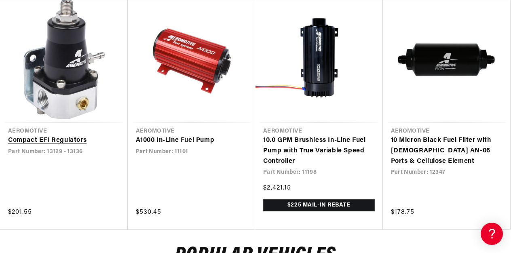
click at [74, 146] on link "Compact EFI Regulators" at bounding box center [64, 141] width 112 height 11
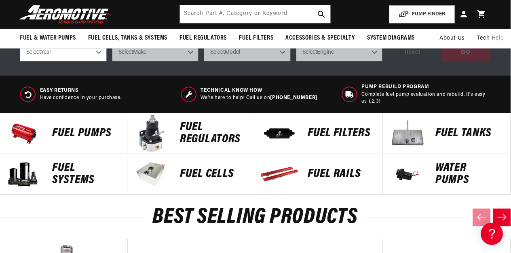
scroll to position [0, 320]
click at [197, 134] on p "FUEL REGULATORS" at bounding box center [213, 133] width 67 height 24
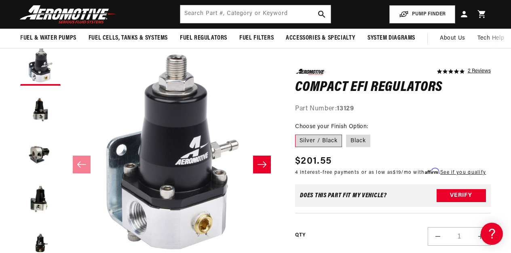
scroll to position [64, 0]
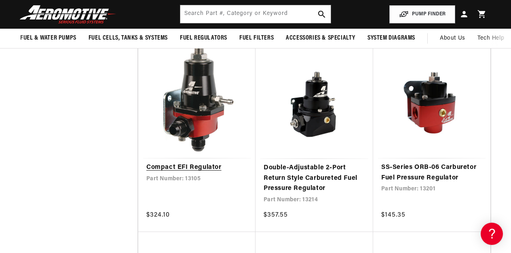
scroll to position [0, 320]
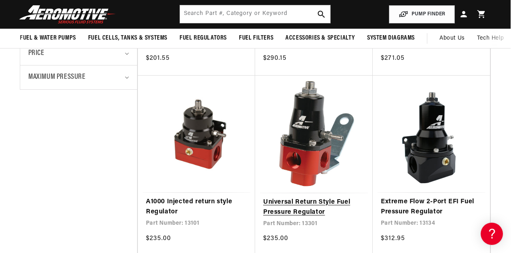
click at [316, 204] on link "Universal Return Style Fuel Pressure Regulator" at bounding box center [314, 207] width 102 height 21
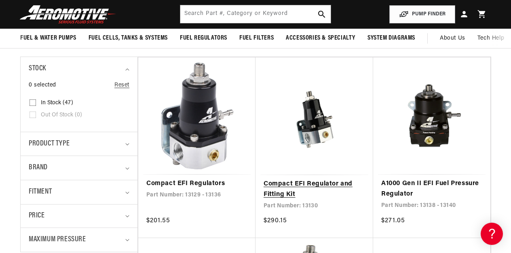
click at [282, 186] on link "Compact EFI Regulator and Fitting Kit" at bounding box center [315, 189] width 102 height 21
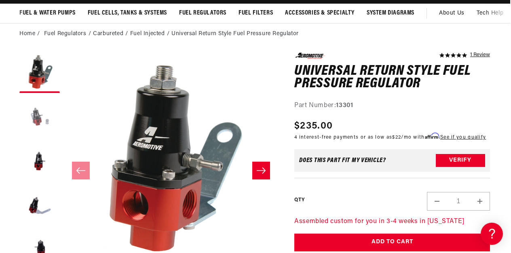
scroll to position [0, 320]
click at [40, 118] on button "Load image 2 in gallery view" at bounding box center [39, 117] width 40 height 40
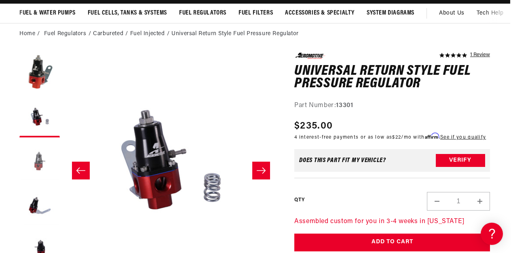
click at [34, 161] on button "Load image 3 in gallery view" at bounding box center [39, 162] width 40 height 40
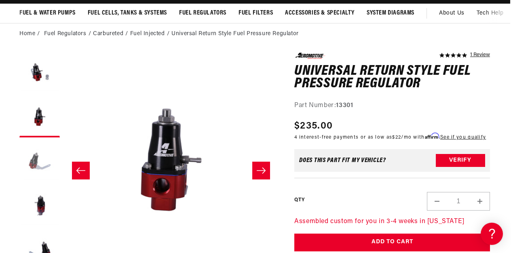
scroll to position [45, 0]
click at [34, 155] on button "Load image 4 in gallery view" at bounding box center [39, 162] width 40 height 40
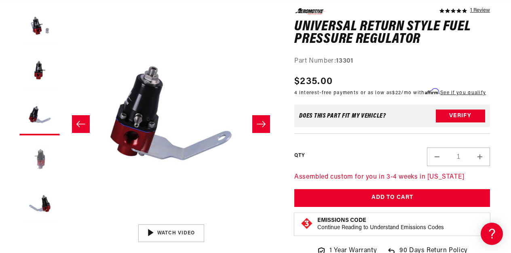
scroll to position [0, 1]
click at [34, 155] on button "Load image 5 in gallery view" at bounding box center [39, 160] width 40 height 40
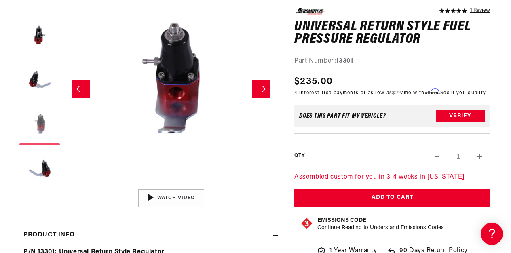
scroll to position [143, 1]
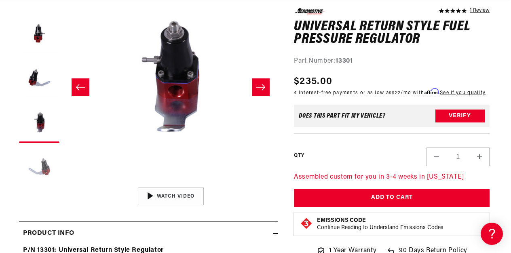
click at [42, 170] on button "Load image 6 in gallery view" at bounding box center [39, 167] width 40 height 40
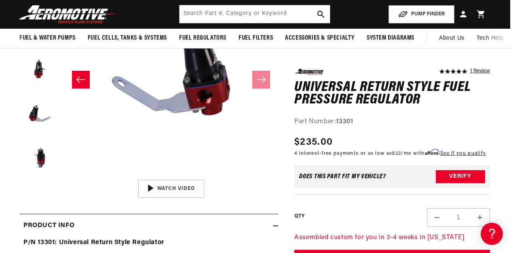
scroll to position [0, 0]
click at [42, 155] on button "Load image 5 in gallery view" at bounding box center [39, 160] width 40 height 40
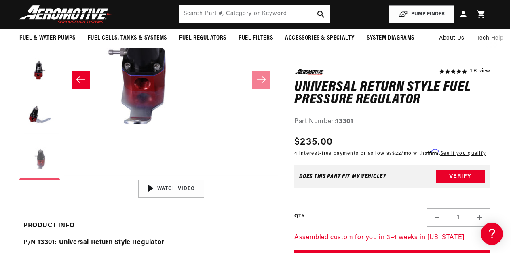
scroll to position [0, 858]
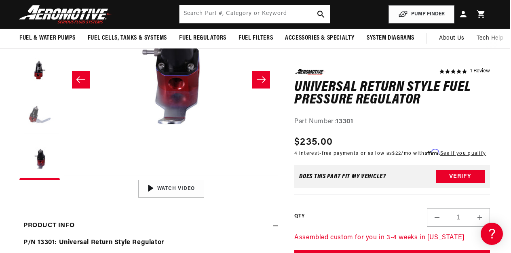
click at [44, 119] on button "Load image 4 in gallery view" at bounding box center [39, 115] width 40 height 40
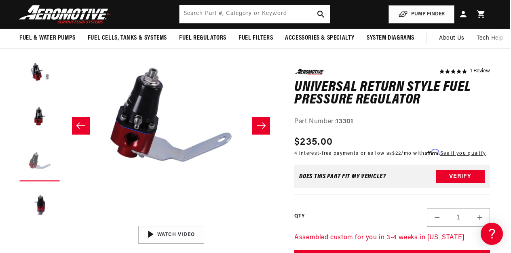
scroll to position [104, 1]
click at [44, 119] on button "Load image 3 in gallery view" at bounding box center [39, 117] width 40 height 40
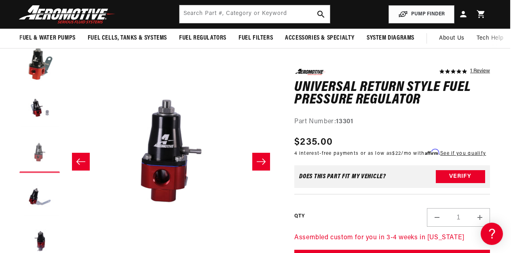
scroll to position [0, 0]
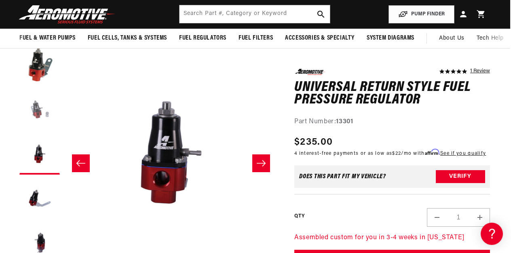
click at [44, 119] on button "Load image 2 in gallery view" at bounding box center [39, 110] width 40 height 40
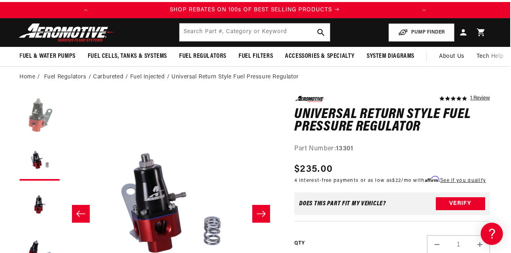
click at [44, 119] on button "Load image 1 in gallery view" at bounding box center [39, 116] width 40 height 40
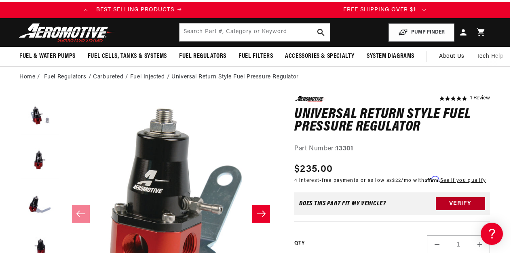
click at [457, 209] on button "Verify" at bounding box center [460, 203] width 49 height 13
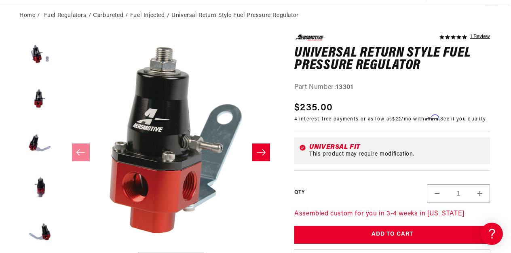
click at [267, 161] on button "Slide right" at bounding box center [261, 153] width 18 height 18
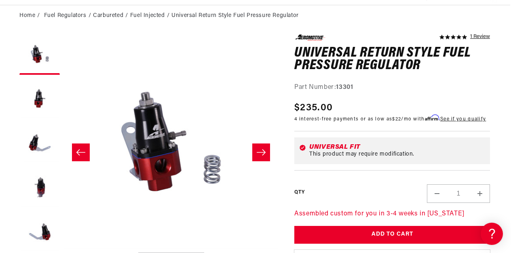
click at [267, 161] on button "Slide right" at bounding box center [261, 153] width 18 height 18
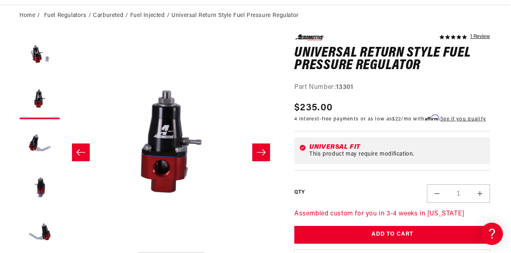
click at [267, 161] on button "Slide right" at bounding box center [261, 153] width 18 height 18
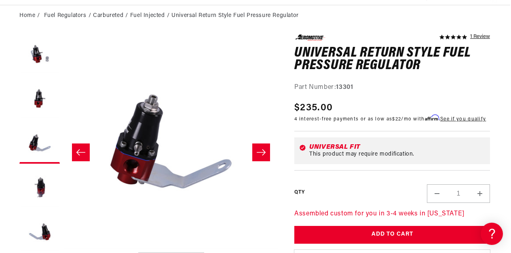
click at [267, 161] on button "Slide right" at bounding box center [261, 153] width 18 height 18
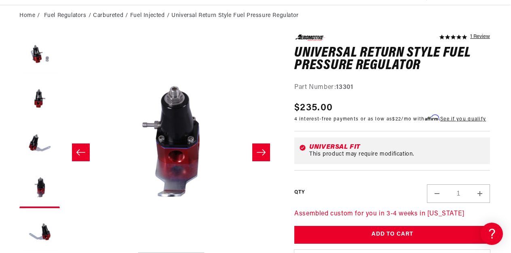
click at [267, 161] on button "Slide right" at bounding box center [261, 153] width 18 height 18
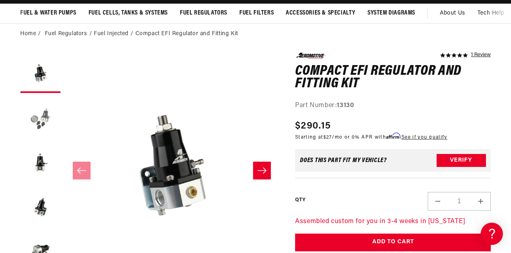
click at [42, 120] on button "Load image 2 in gallery view" at bounding box center [40, 117] width 40 height 40
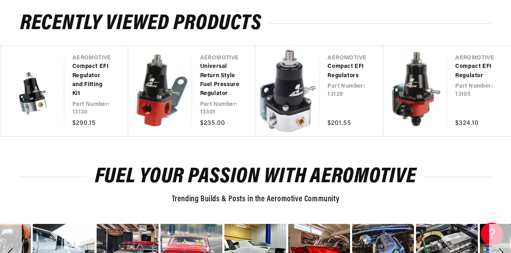
scroll to position [0, 320]
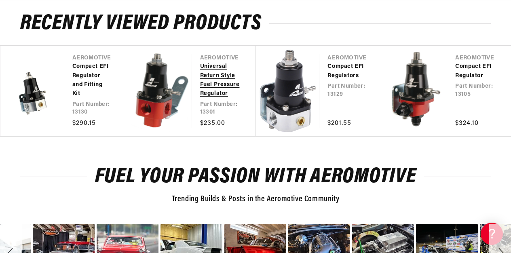
click at [215, 62] on link "Universal Return Style Fuel Pressure Regulator" at bounding box center [220, 80] width 40 height 36
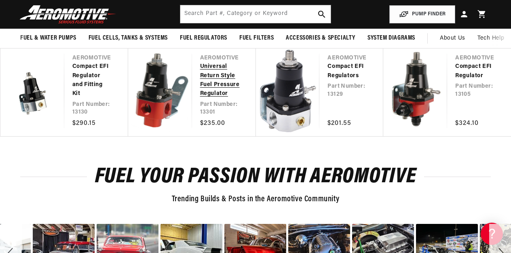
scroll to position [894, 0]
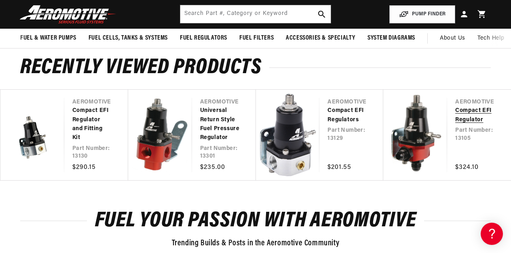
click at [456, 123] on link "Compact EFI Regulator" at bounding box center [476, 115] width 40 height 18
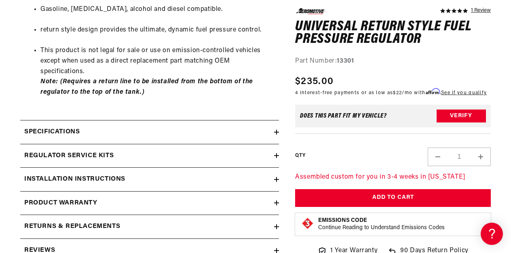
scroll to position [558, 0]
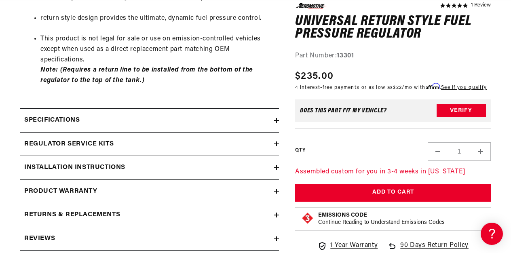
click at [277, 142] on icon at bounding box center [277, 144] width 0 height 5
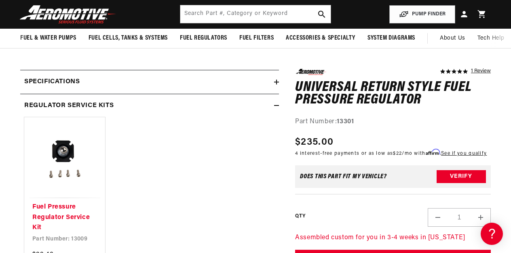
scroll to position [583, 0]
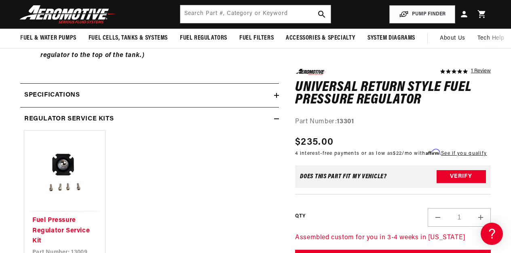
click at [277, 117] on icon at bounding box center [276, 119] width 5 height 5
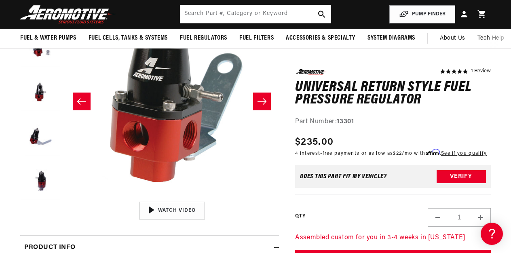
scroll to position [0, 0]
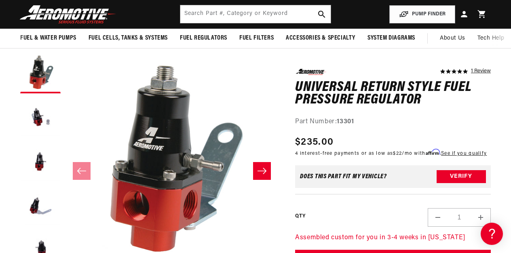
click at [268, 170] on button "Slide right" at bounding box center [262, 171] width 18 height 18
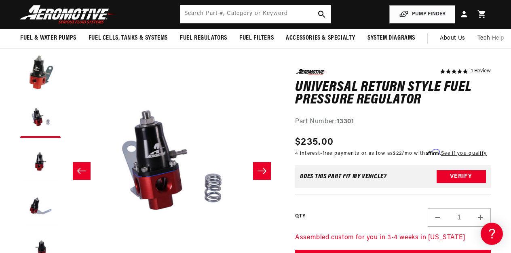
click at [268, 170] on button "Slide right" at bounding box center [262, 171] width 18 height 18
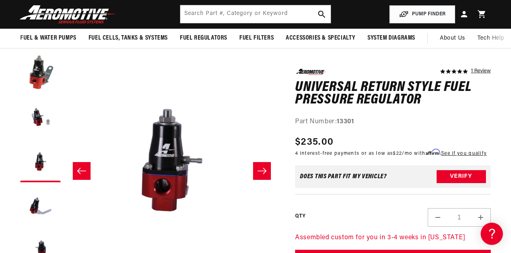
click at [268, 170] on button "Slide right" at bounding box center [262, 171] width 18 height 18
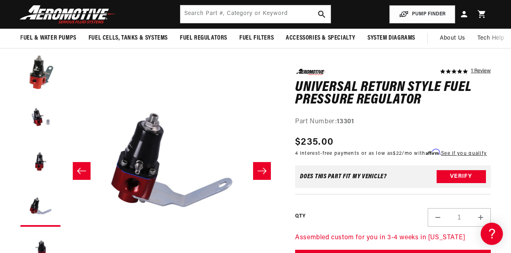
click at [268, 170] on button "Slide right" at bounding box center [262, 171] width 18 height 18
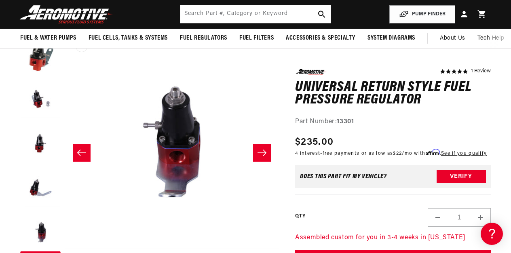
click at [65, 249] on button "Open media 5 in modal" at bounding box center [65, 249] width 0 height 0
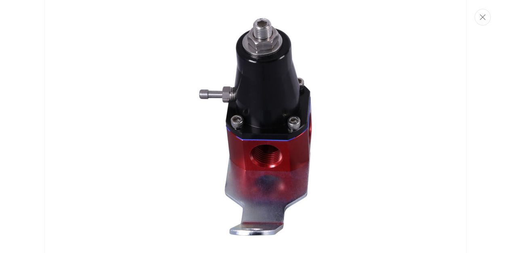
click at [268, 170] on img "Media gallery" at bounding box center [256, 127] width 422 height 422
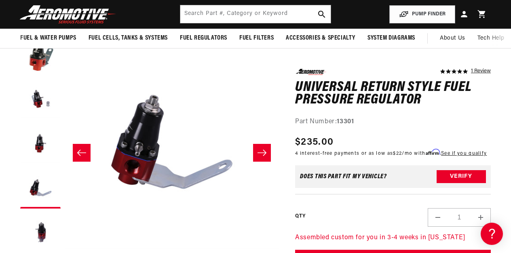
click at [259, 158] on button "Slide right" at bounding box center [262, 153] width 18 height 18
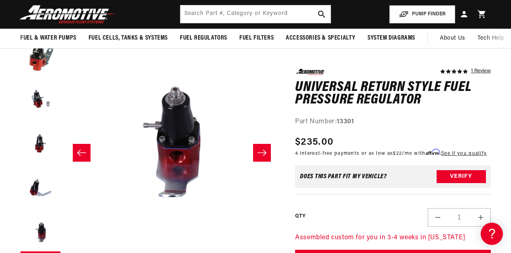
click at [259, 158] on button "Slide right" at bounding box center [262, 153] width 18 height 18
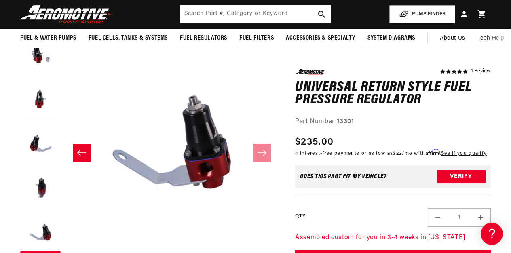
click at [83, 150] on icon "Slide left" at bounding box center [82, 153] width 10 height 8
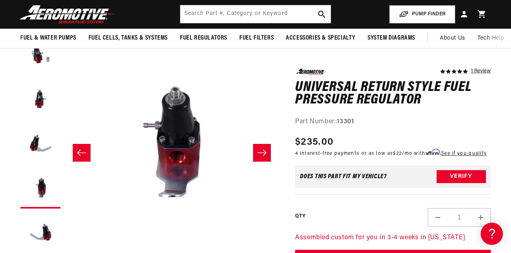
click at [83, 150] on icon "Slide left" at bounding box center [82, 153] width 10 height 8
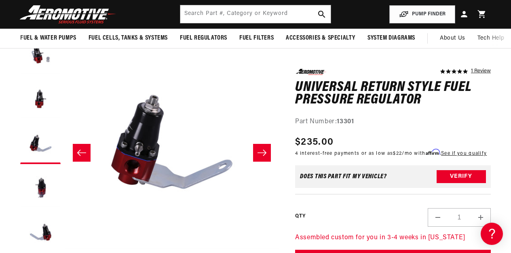
click at [83, 150] on icon "Slide left" at bounding box center [82, 153] width 10 height 8
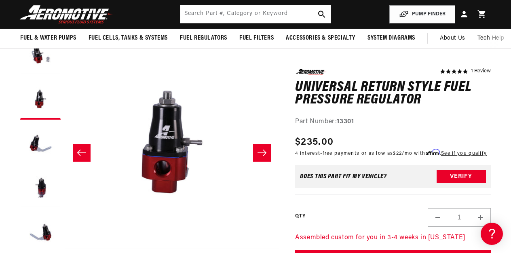
click at [83, 150] on icon "Slide left" at bounding box center [82, 153] width 10 height 8
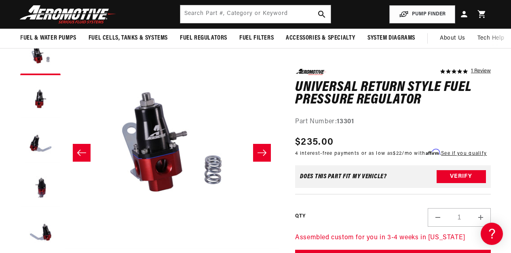
click at [83, 150] on icon "Slide left" at bounding box center [82, 153] width 10 height 8
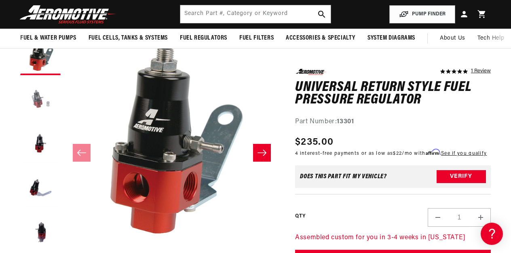
click at [40, 100] on button "Load image 2 in gallery view" at bounding box center [40, 99] width 40 height 40
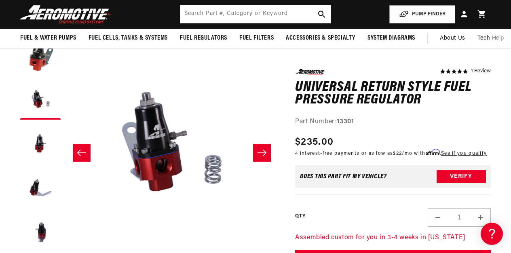
click at [259, 157] on button "Slide right" at bounding box center [262, 153] width 18 height 18
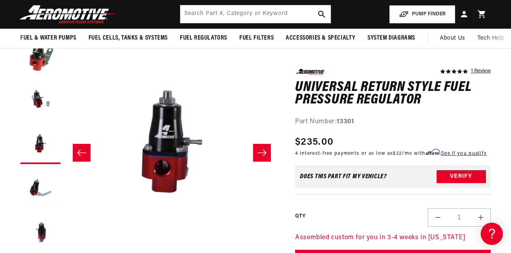
click at [259, 157] on button "Slide right" at bounding box center [262, 153] width 18 height 18
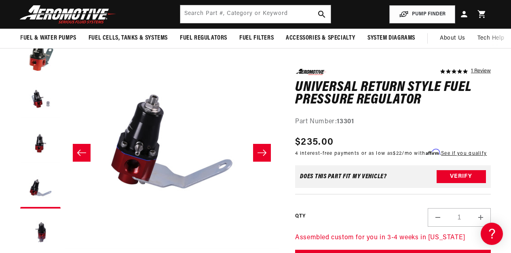
click at [259, 157] on button "Slide right" at bounding box center [262, 153] width 18 height 18
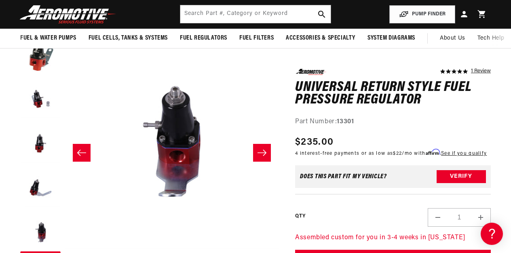
click at [259, 157] on button "Slide right" at bounding box center [262, 153] width 18 height 18
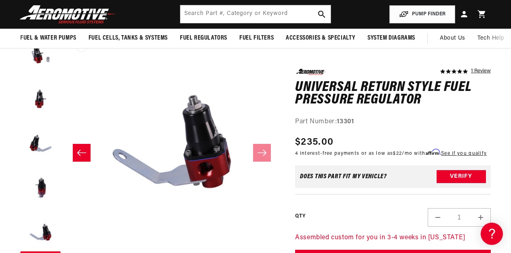
click at [65, 249] on button "Open media 6 in modal" at bounding box center [65, 249] width 0 height 0
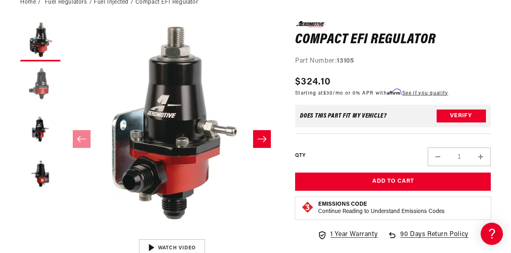
scroll to position [0, 320]
click at [39, 177] on button "Load image 4 in gallery view" at bounding box center [40, 175] width 40 height 40
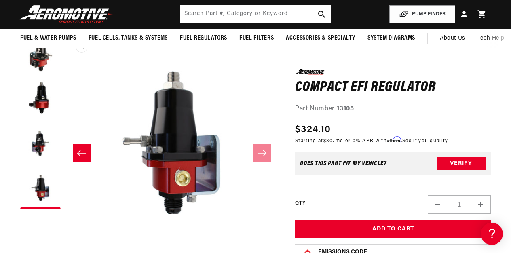
scroll to position [75, 0]
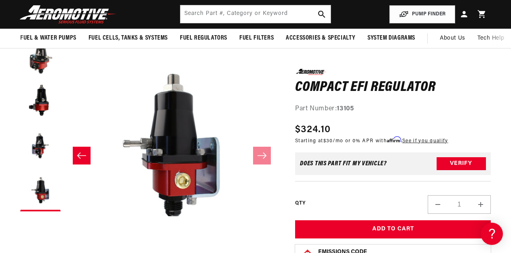
click at [81, 151] on button "Slide left" at bounding box center [82, 156] width 18 height 18
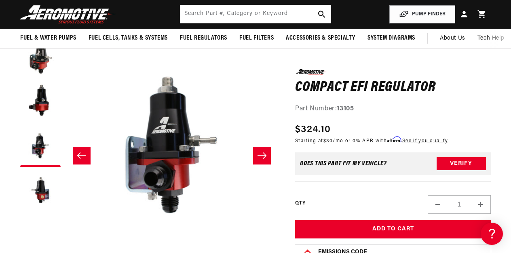
scroll to position [0, 320]
click at [81, 151] on button "Slide left" at bounding box center [82, 156] width 18 height 18
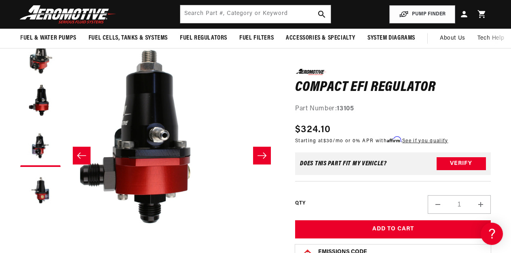
scroll to position [0, 214]
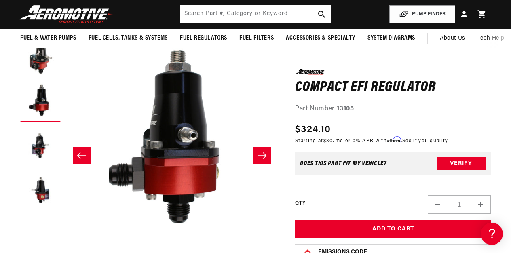
click at [85, 160] on button "Slide left" at bounding box center [82, 156] width 18 height 18
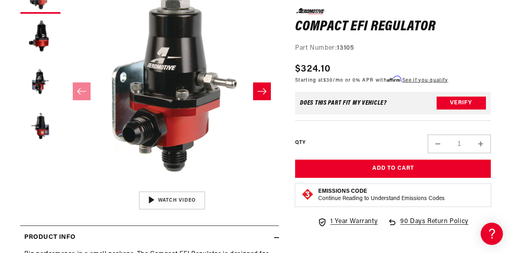
scroll to position [0, 320]
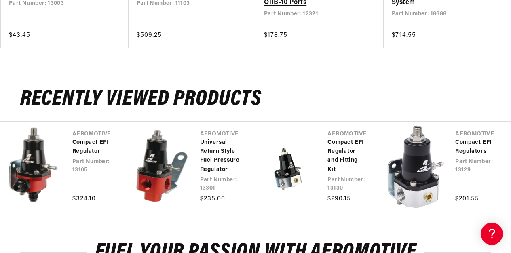
scroll to position [0, 0]
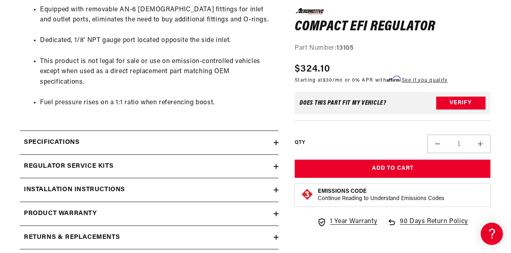
click at [278, 143] on icon at bounding box center [276, 143] width 5 height 0
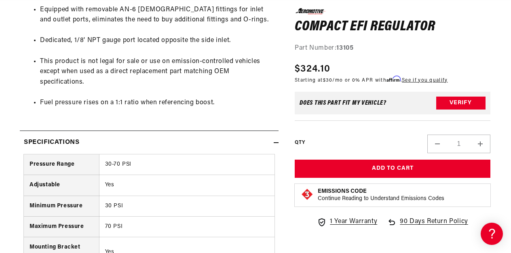
click at [278, 143] on icon at bounding box center [276, 143] width 5 height 0
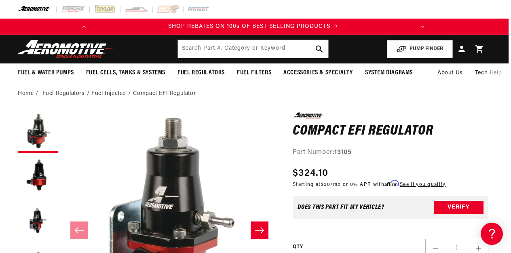
scroll to position [0, 2]
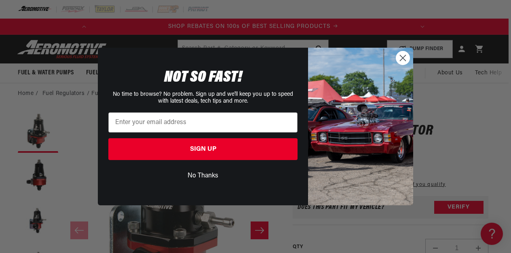
click at [401, 61] on circle "Close dialog" at bounding box center [402, 57] width 13 height 13
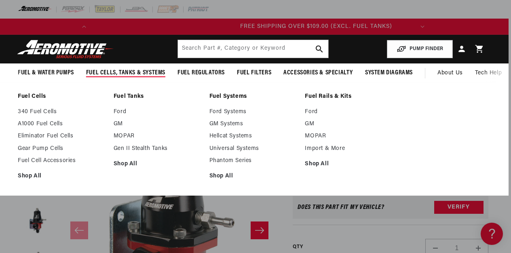
scroll to position [0, 320]
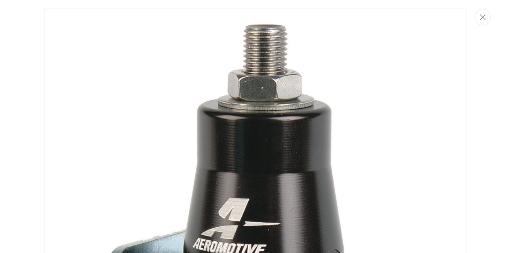
scroll to position [154, 0]
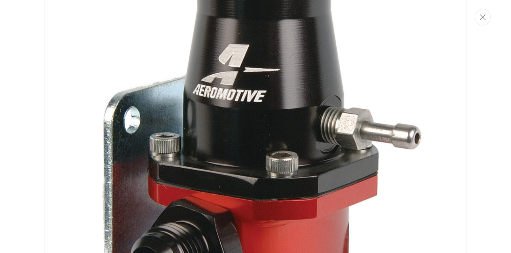
click at [268, 200] on img "Media gallery" at bounding box center [256, 127] width 422 height 547
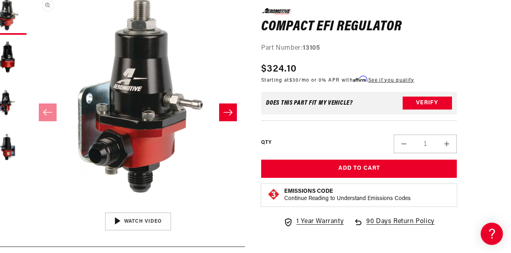
scroll to position [0, 0]
click at [228, 117] on button "Slide right" at bounding box center [228, 113] width 18 height 18
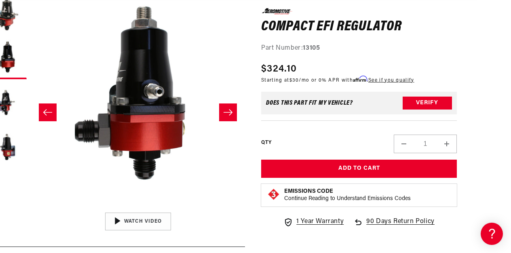
scroll to position [118, 20]
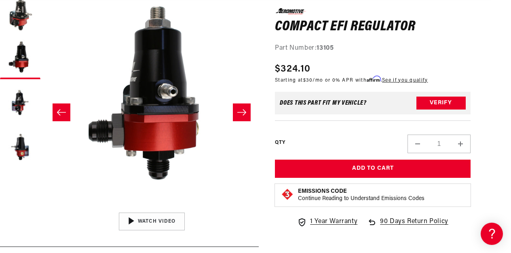
click at [45, 208] on button "Open media 2 in modal" at bounding box center [45, 208] width 0 height 0
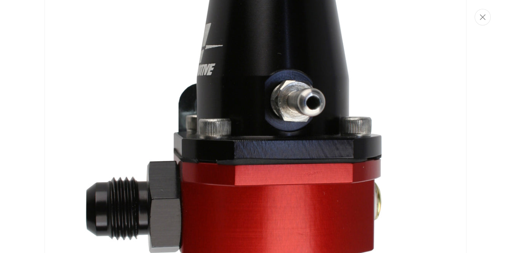
scroll to position [721, 0]
click at [228, 117] on img "Media gallery" at bounding box center [256, 127] width 422 height 575
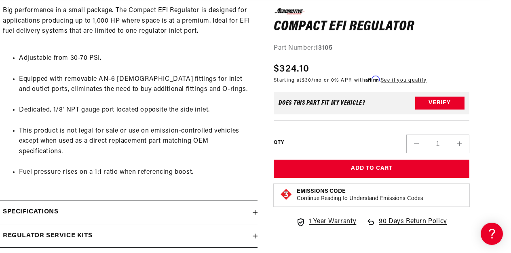
scroll to position [394, 21]
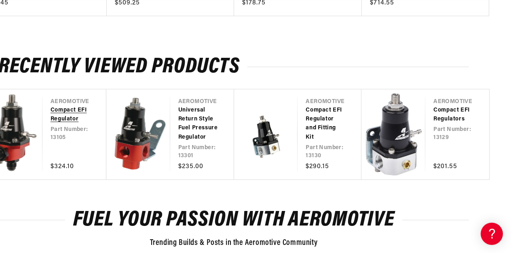
click at [60, 107] on link "Compact EFI Regulator" at bounding box center [71, 115] width 40 height 18
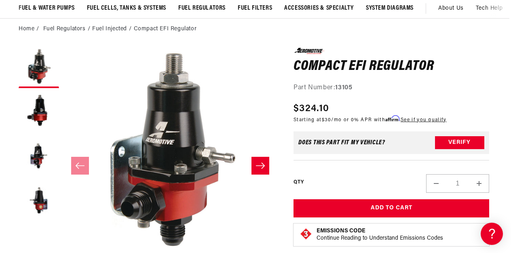
scroll to position [0, 320]
click at [265, 171] on button "Slide right" at bounding box center [261, 166] width 18 height 18
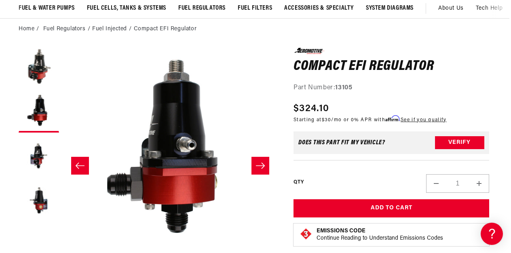
scroll to position [0, 0]
click at [265, 171] on button "Slide right" at bounding box center [261, 166] width 18 height 18
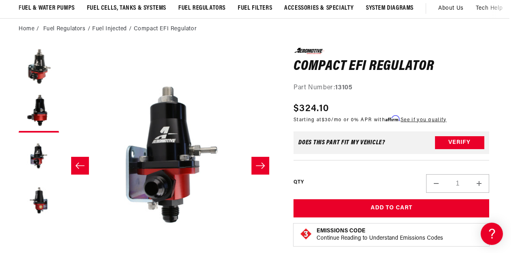
scroll to position [0, 429]
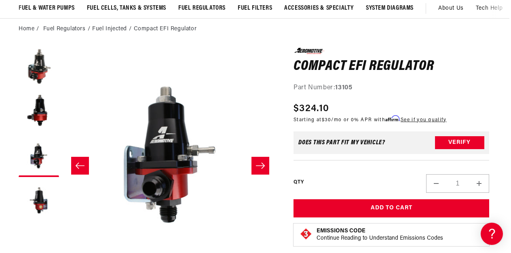
click at [259, 168] on icon "Slide right" at bounding box center [261, 166] width 10 height 8
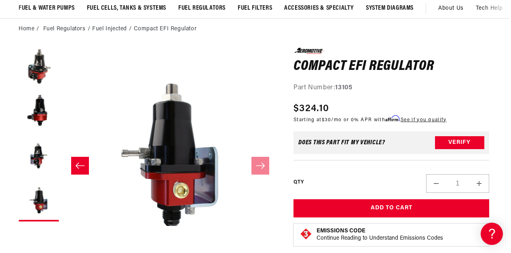
scroll to position [0, 320]
click at [74, 171] on button "Slide left" at bounding box center [80, 166] width 18 height 18
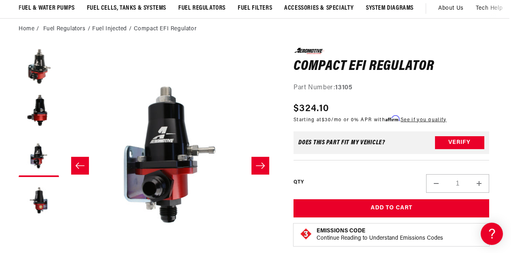
scroll to position [0, 0]
click at [87, 164] on button "Slide left" at bounding box center [80, 166] width 18 height 18
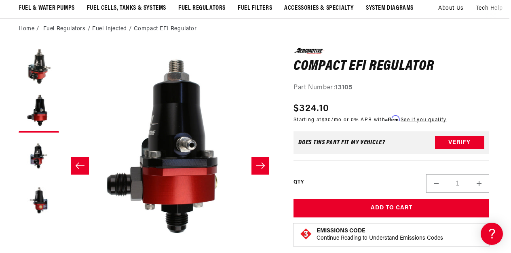
click at [87, 164] on button "Slide left" at bounding box center [80, 166] width 18 height 18
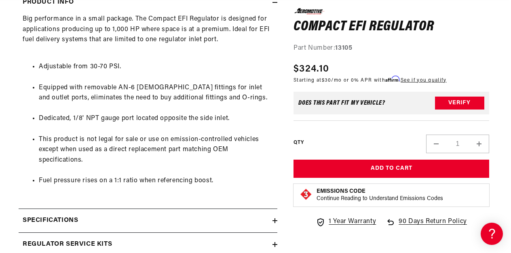
click at [172, 165] on ul "Adjustable from 30-70 PSI. Equipped with removable AN-6 [DEMOGRAPHIC_DATA] fitt…" at bounding box center [148, 124] width 251 height 145
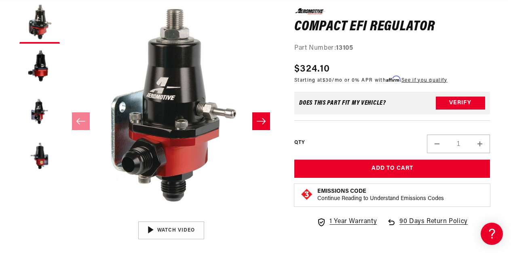
click at [268, 127] on button "Slide right" at bounding box center [261, 121] width 18 height 18
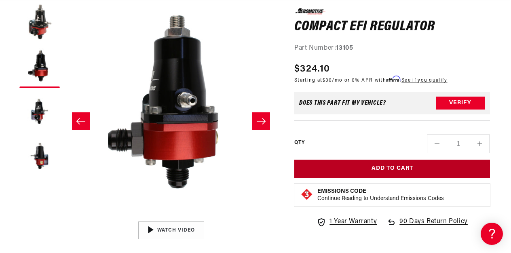
click at [377, 170] on button "Add to Cart" at bounding box center [393, 169] width 196 height 18
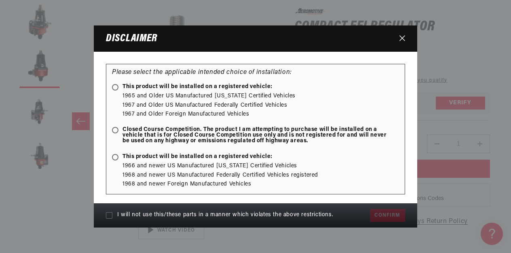
click at [110, 215] on icon at bounding box center [109, 215] width 6 height 6
click at [110, 215] on input "I will not use this/these parts in a manner which violates the above restrictio…" at bounding box center [109, 215] width 6 height 6
checkbox input "true"
click at [116, 85] on icon at bounding box center [115, 87] width 4 height 4
click at [116, 85] on input "This product will be installed on a registered vehicle:" at bounding box center [116, 87] width 5 height 5
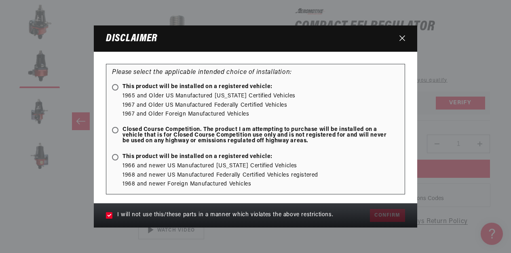
radio input "true"
click at [116, 129] on ellipse at bounding box center [115, 131] width 4 height 4
click at [116, 129] on input "Closed Course Competition. The product I am attempting to purchase will be inst…" at bounding box center [116, 130] width 5 height 5
radio input "true"
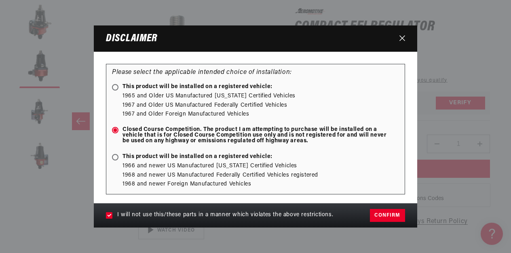
scroll to position [0, 0]
click at [381, 216] on button "Confirm" at bounding box center [387, 215] width 35 height 13
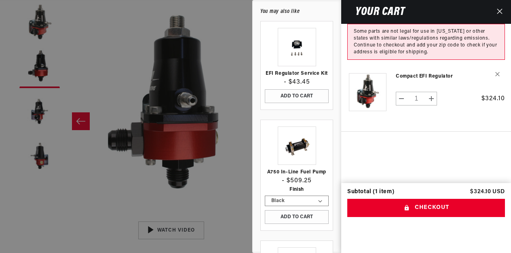
click at [231, 153] on div at bounding box center [255, 126] width 511 height 253
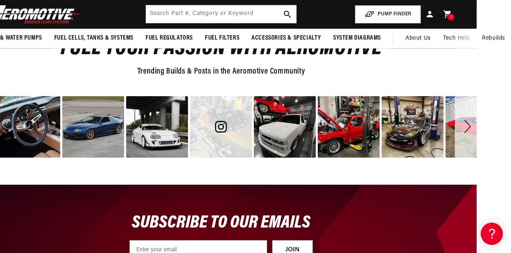
scroll to position [1121, 34]
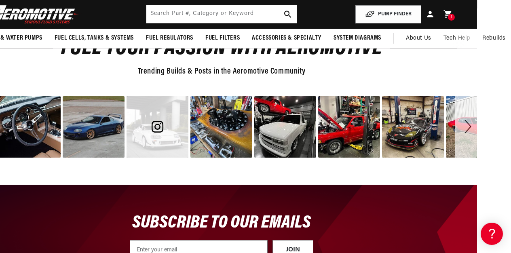
click at [165, 125] on span "image number 9" at bounding box center [158, 127] width 49 height 12
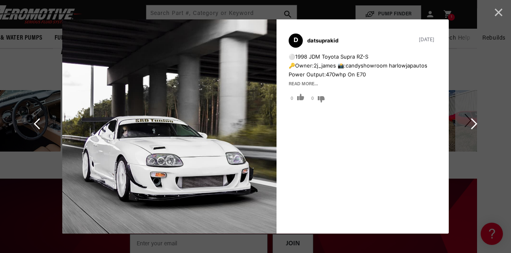
scroll to position [0, 0]
click at [41, 130] on div "Image taken by datsuprakid" at bounding box center [255, 126] width 511 height 253
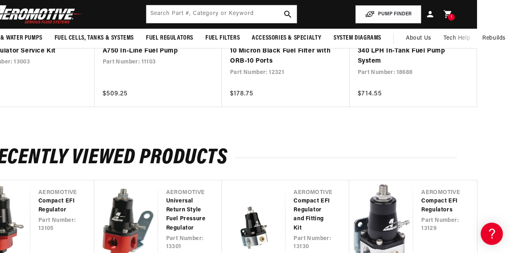
scroll to position [0, 320]
